Goal: Task Accomplishment & Management: Manage account settings

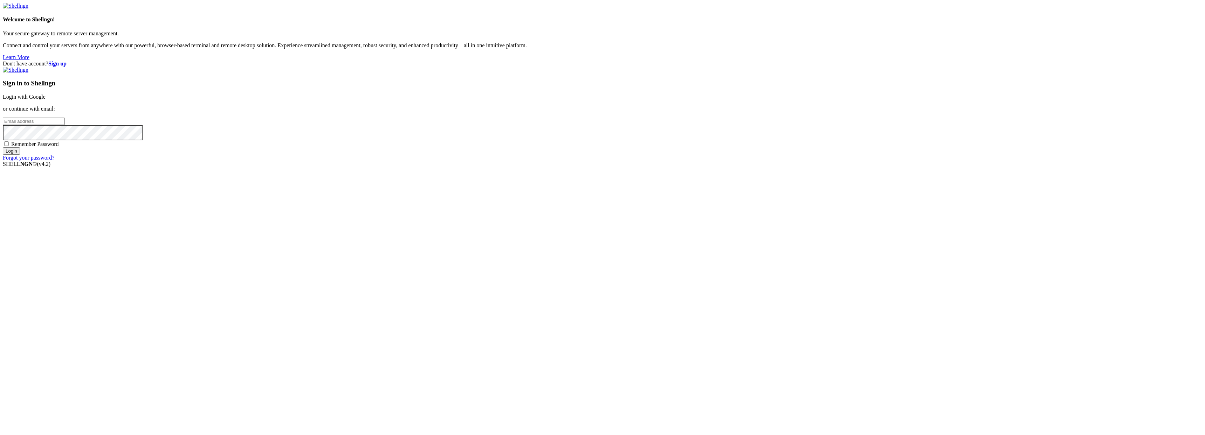
click at [46, 100] on link "Login with Google" at bounding box center [24, 97] width 43 height 6
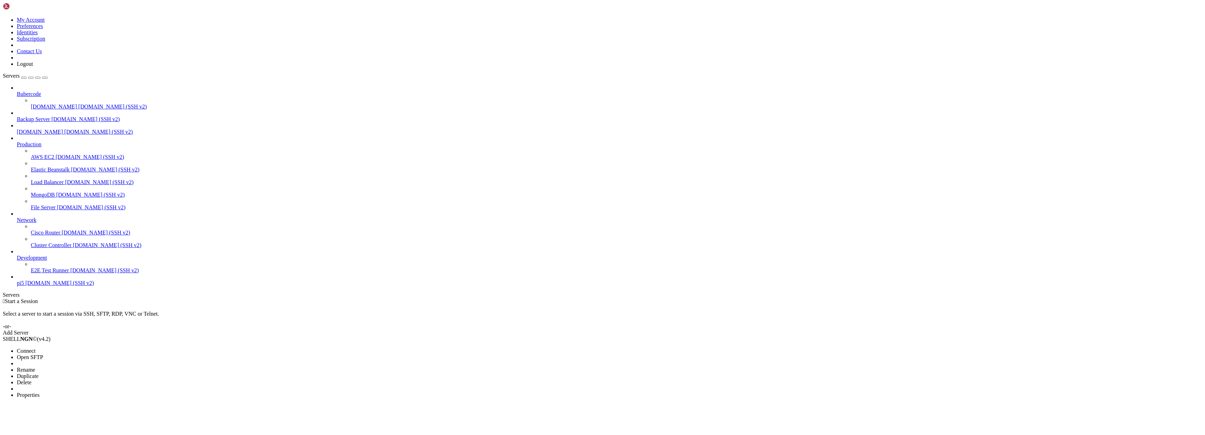
click at [43, 354] on span "Open SFTP" at bounding box center [30, 357] width 26 height 6
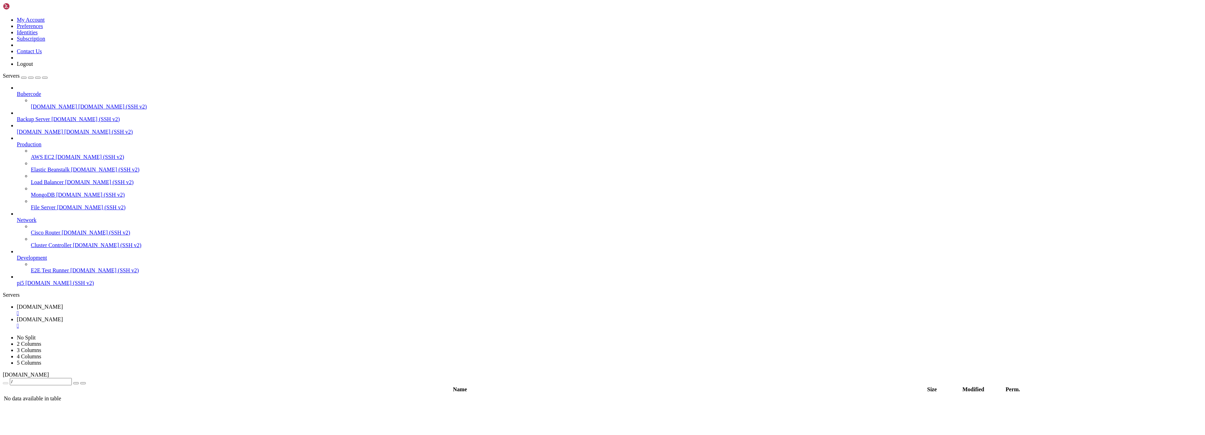
click at [143, 310] on div "" at bounding box center [609, 313] width 1185 height 6
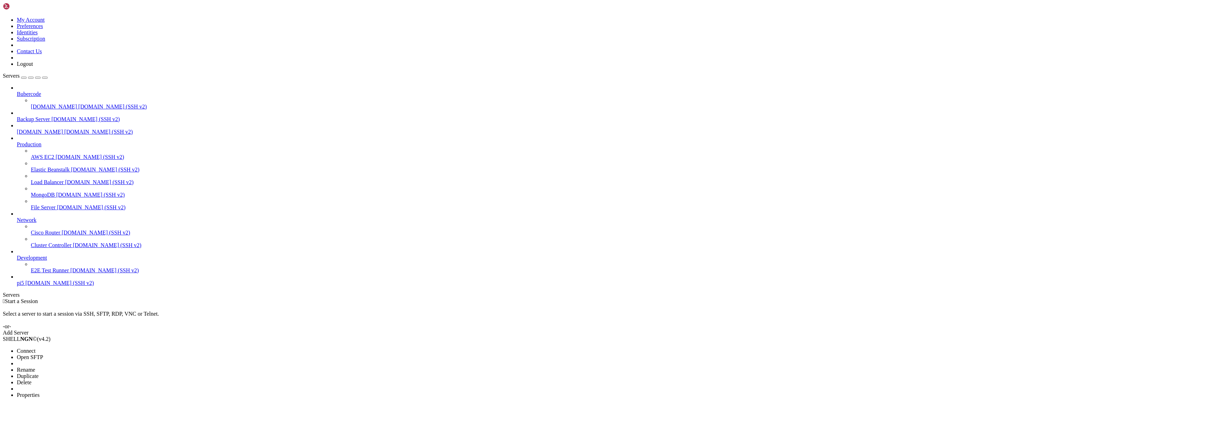
click at [74, 392] on li "Properties" at bounding box center [49, 395] width 64 height 6
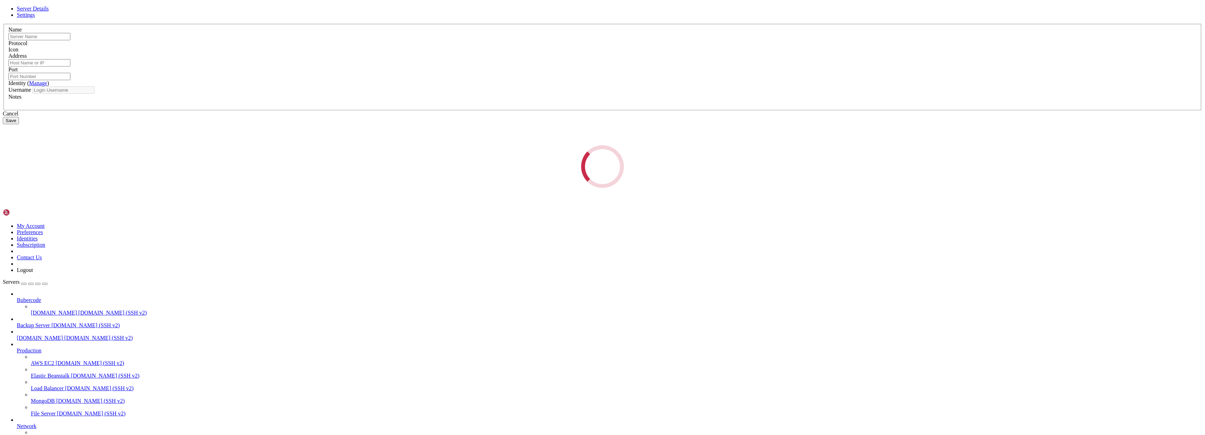
type input "[DOMAIN_NAME]"
type input "22"
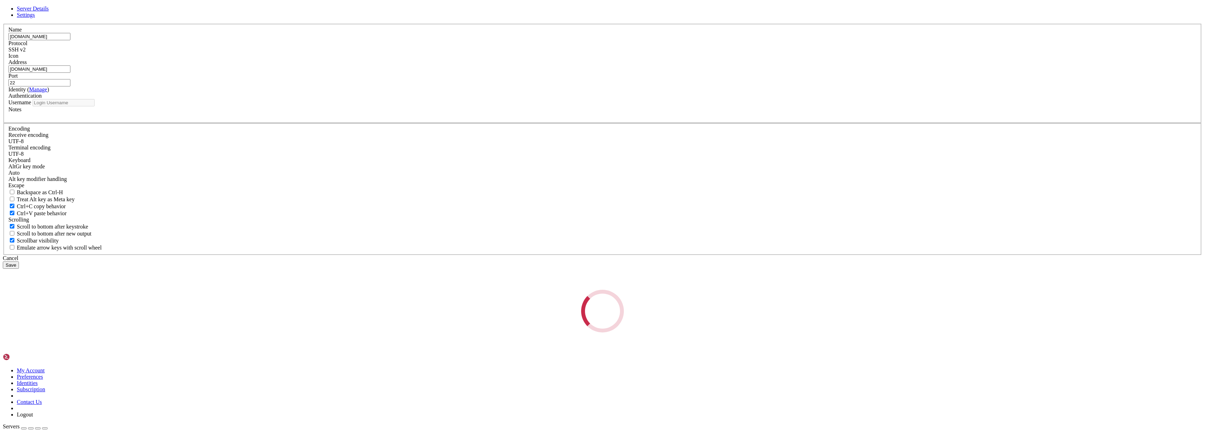
type input "proho7544"
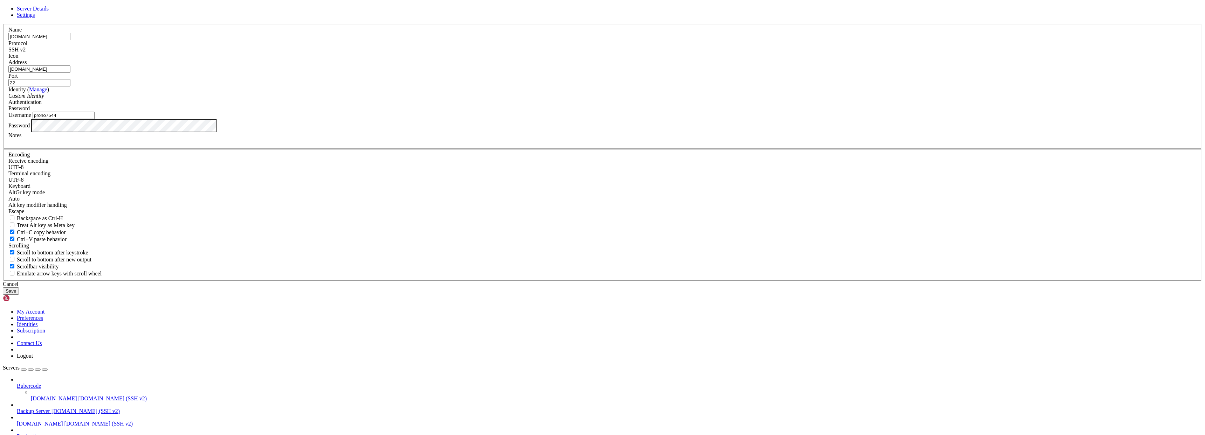
drag, startPoint x: 557, startPoint y: 230, endPoint x: 490, endPoint y: 228, distance: 66.9
click at [490, 228] on div "Server Details Settings Name [DOMAIN_NAME] Protocol SSH v2 Icon" at bounding box center [602, 150] width 1199 height 289
click at [19, 295] on button "Save" at bounding box center [11, 291] width 16 height 7
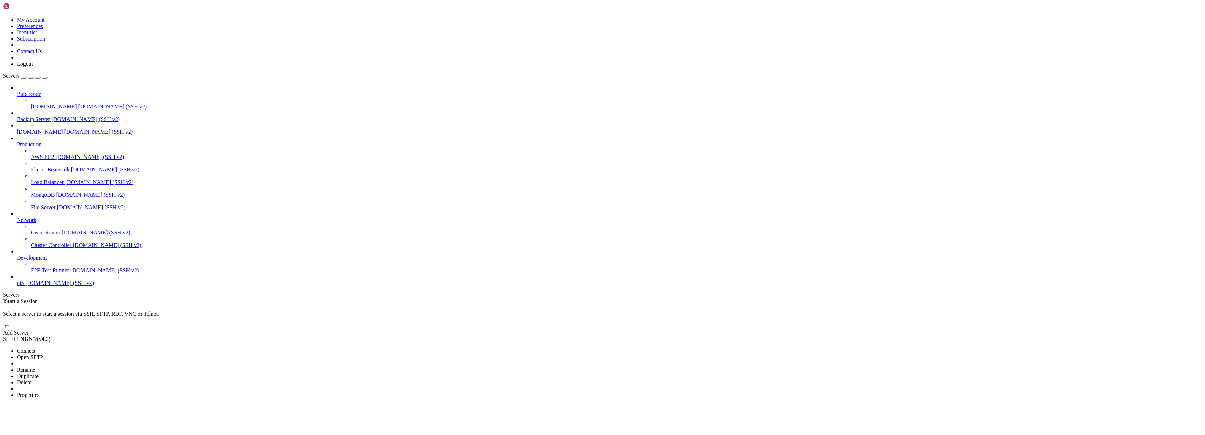
click at [81, 354] on li "Open SFTP" at bounding box center [49, 357] width 64 height 6
